Goal: Information Seeking & Learning: Check status

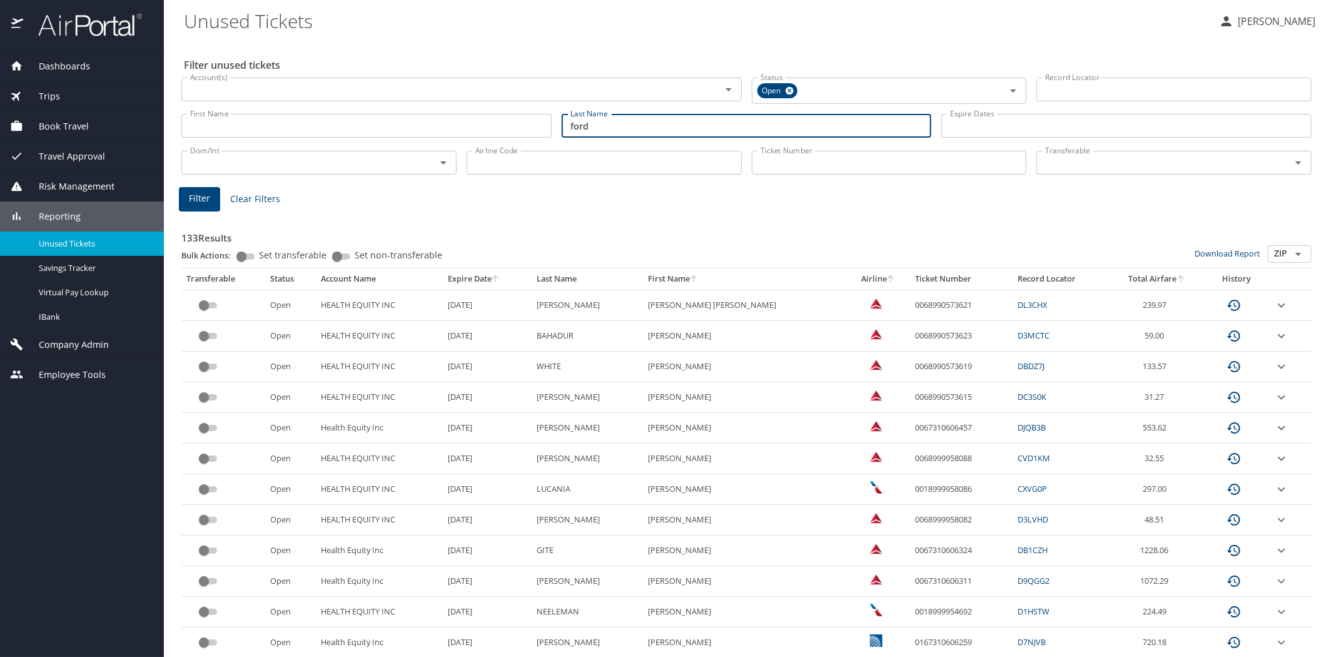
type input "ford"
click at [189, 193] on span "Filter" at bounding box center [199, 199] width 21 height 16
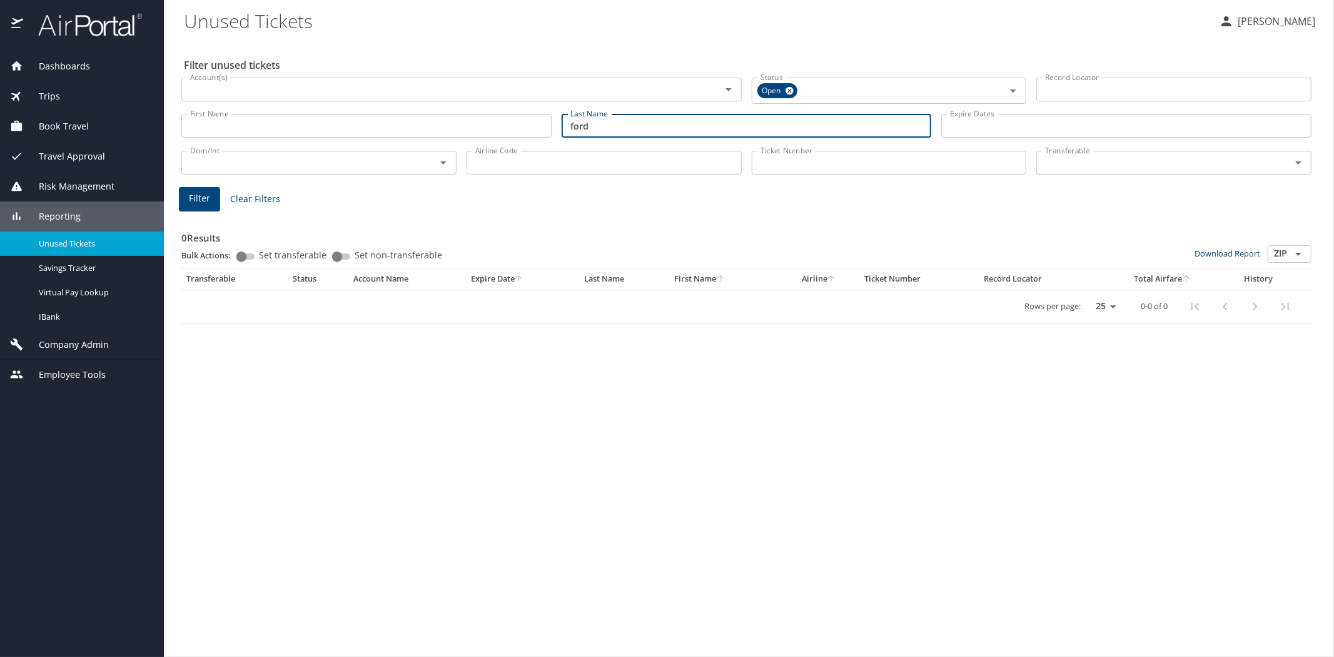
drag, startPoint x: 605, startPoint y: 132, endPoint x: 540, endPoint y: 116, distance: 67.0
click at [540, 116] on div "First Name First Name Last Name [PERSON_NAME] Last Name Expire Dates Expire Dat…" at bounding box center [746, 126] width 1140 height 44
click at [479, 161] on input "Airline Code" at bounding box center [604, 163] width 275 height 24
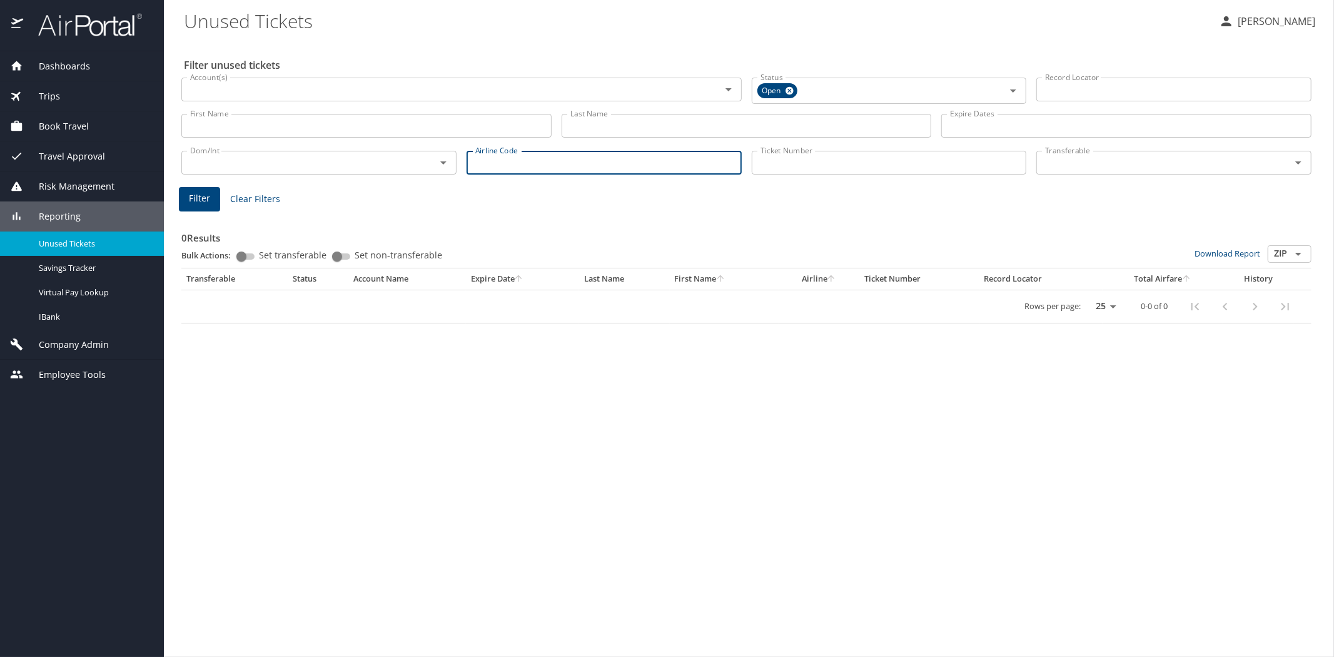
type input "dl"
click at [203, 196] on span "Filter" at bounding box center [199, 199] width 21 height 16
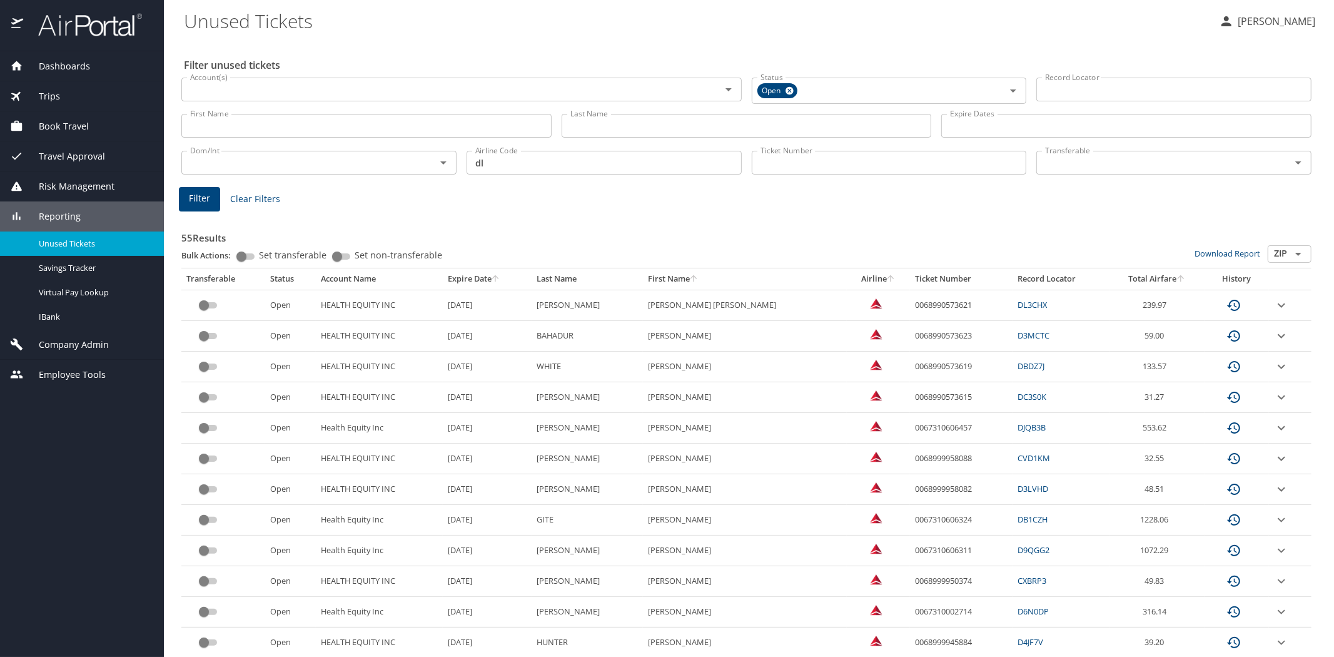
click at [1274, 303] on icon "expand row" at bounding box center [1281, 305] width 15 height 15
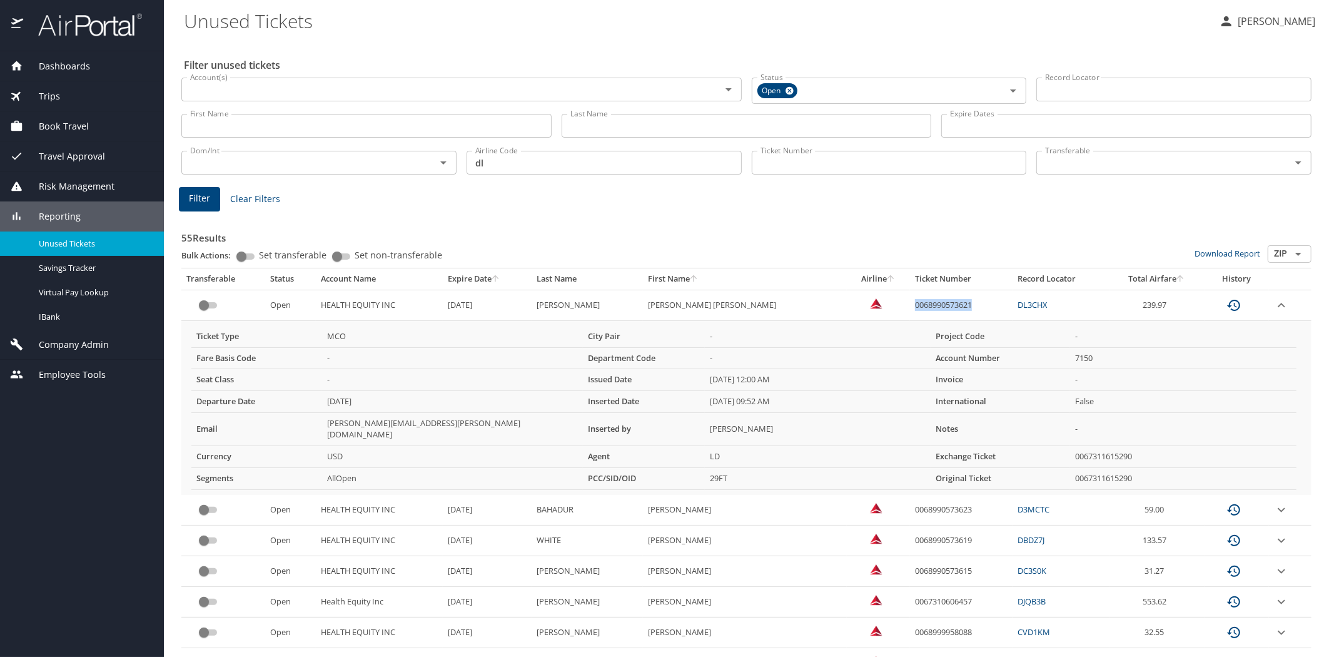
drag, startPoint x: 886, startPoint y: 303, endPoint x: 949, endPoint y: 301, distance: 63.2
click at [949, 301] on td "0068990573621" at bounding box center [961, 305] width 103 height 31
copy td "0068990573621"
drag, startPoint x: 493, startPoint y: 159, endPoint x: 470, endPoint y: 159, distance: 23.1
click at [470, 159] on input "dl" at bounding box center [604, 163] width 275 height 24
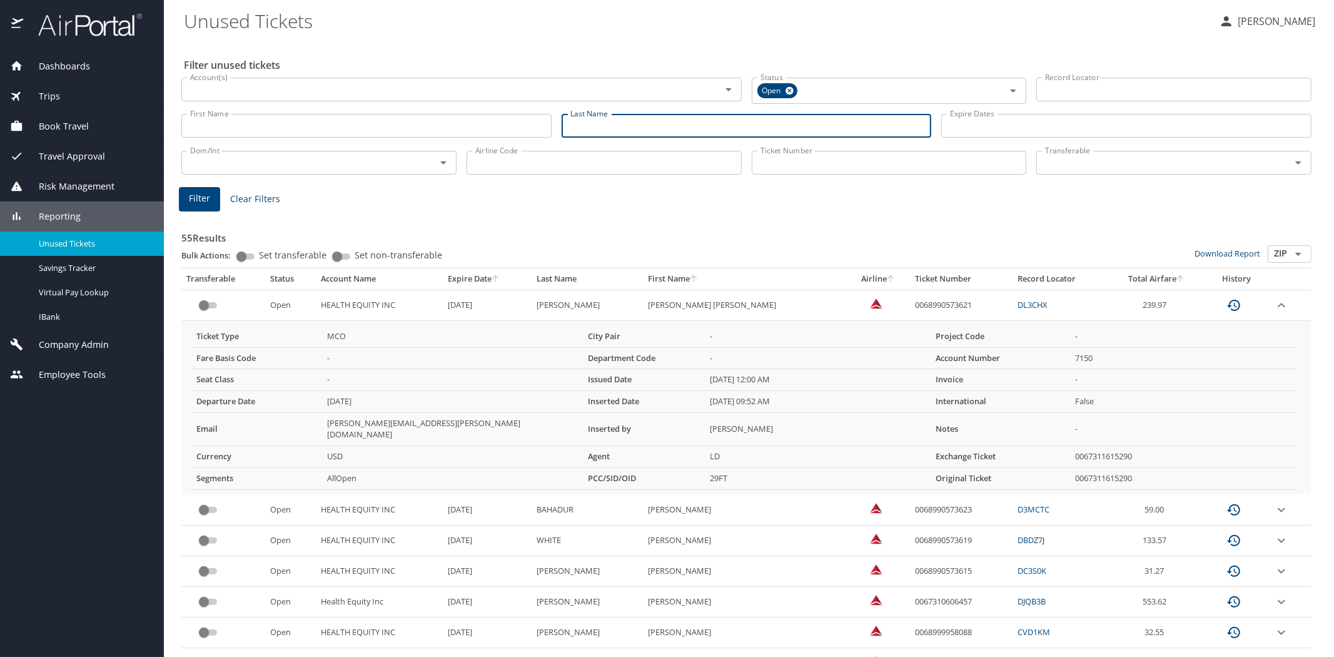
click at [578, 124] on input "Last Name" at bounding box center [747, 126] width 370 height 24
type input "[PERSON_NAME]"
click at [207, 195] on span "Filter" at bounding box center [199, 199] width 21 height 16
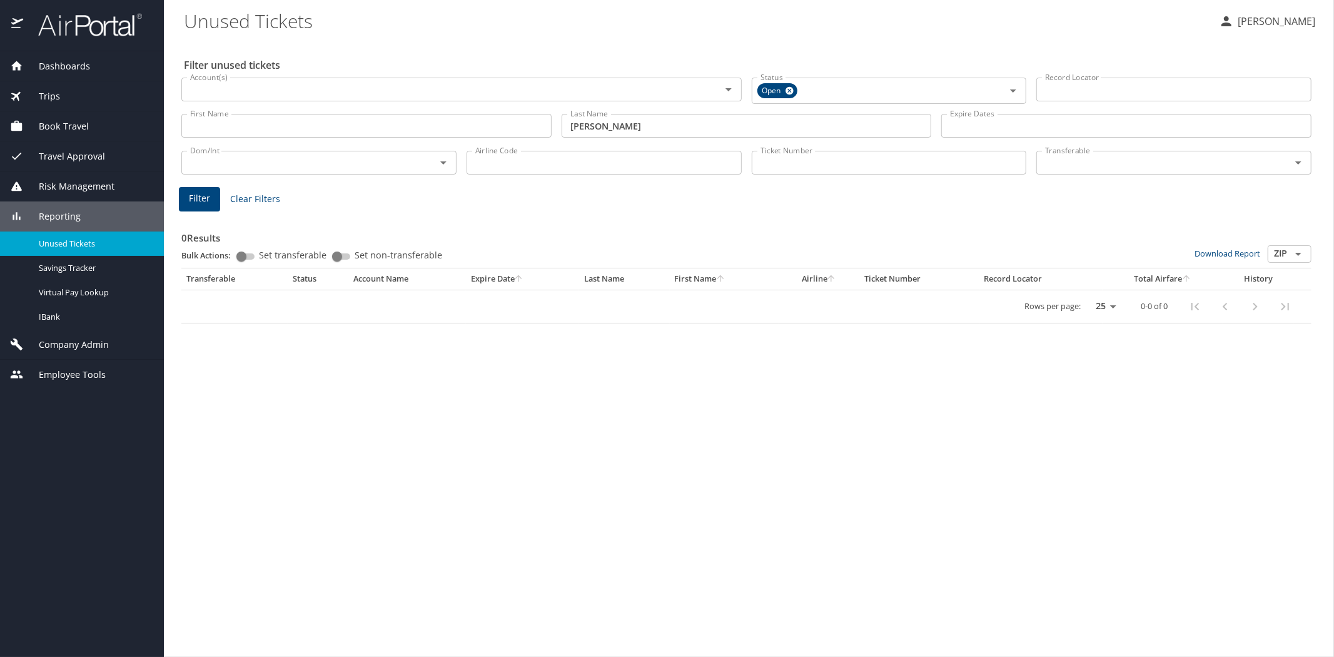
click at [327, 438] on div "Filter unused tickets Account(s) Account(s) Status Open Status Record Locator R…" at bounding box center [749, 348] width 1130 height 617
drag, startPoint x: 602, startPoint y: 131, endPoint x: 561, endPoint y: 132, distance: 40.7
click at [562, 132] on input "[PERSON_NAME]" at bounding box center [747, 126] width 370 height 24
click at [193, 201] on span "Filter" at bounding box center [199, 199] width 21 height 16
